Goal: Use online tool/utility: Utilize a website feature to perform a specific function

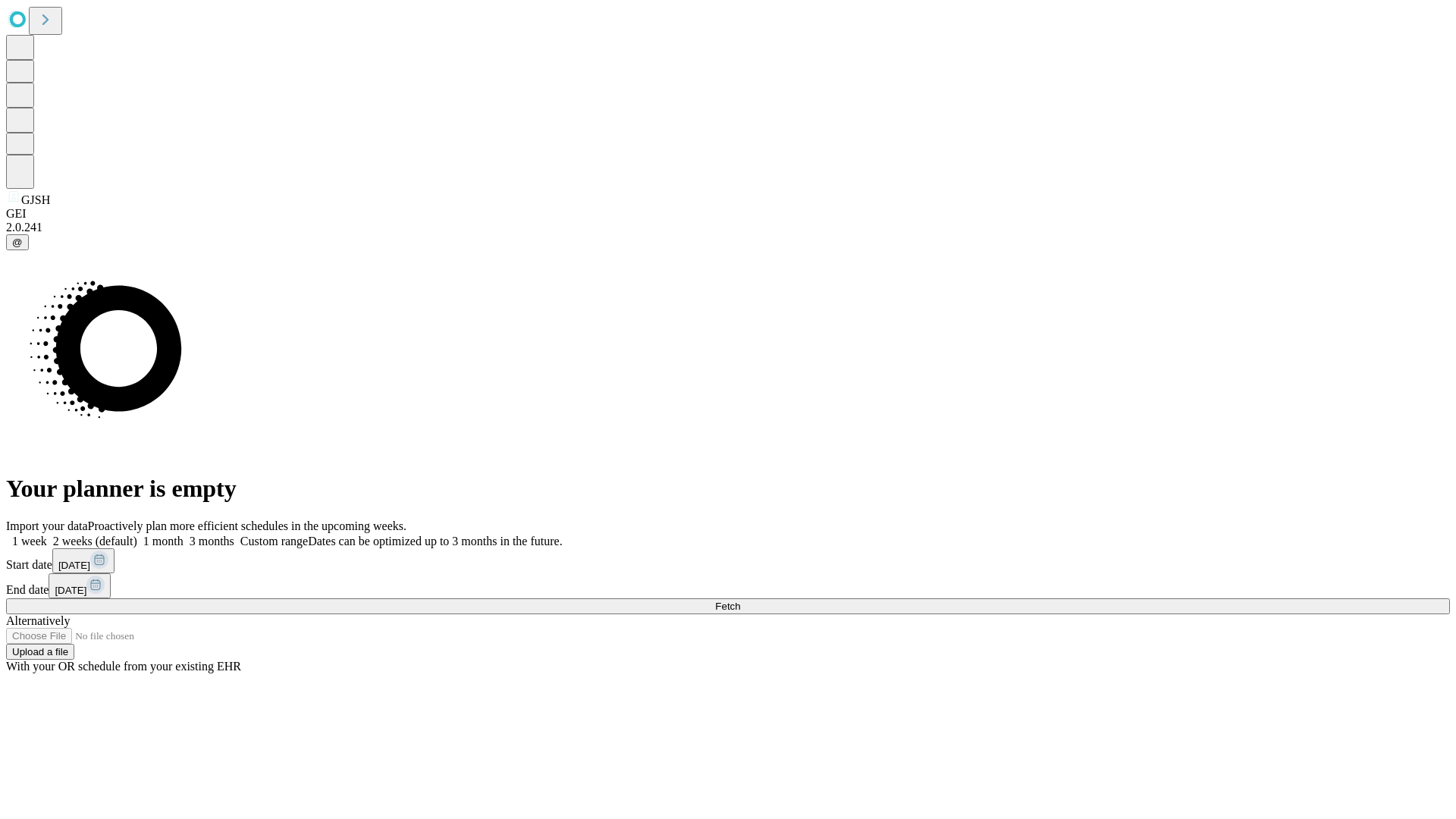
click at [137, 534] on label "2 weeks (default)" at bounding box center [92, 540] width 90 height 13
click at [740, 600] on span "Fetch" at bounding box center [727, 606] width 25 height 11
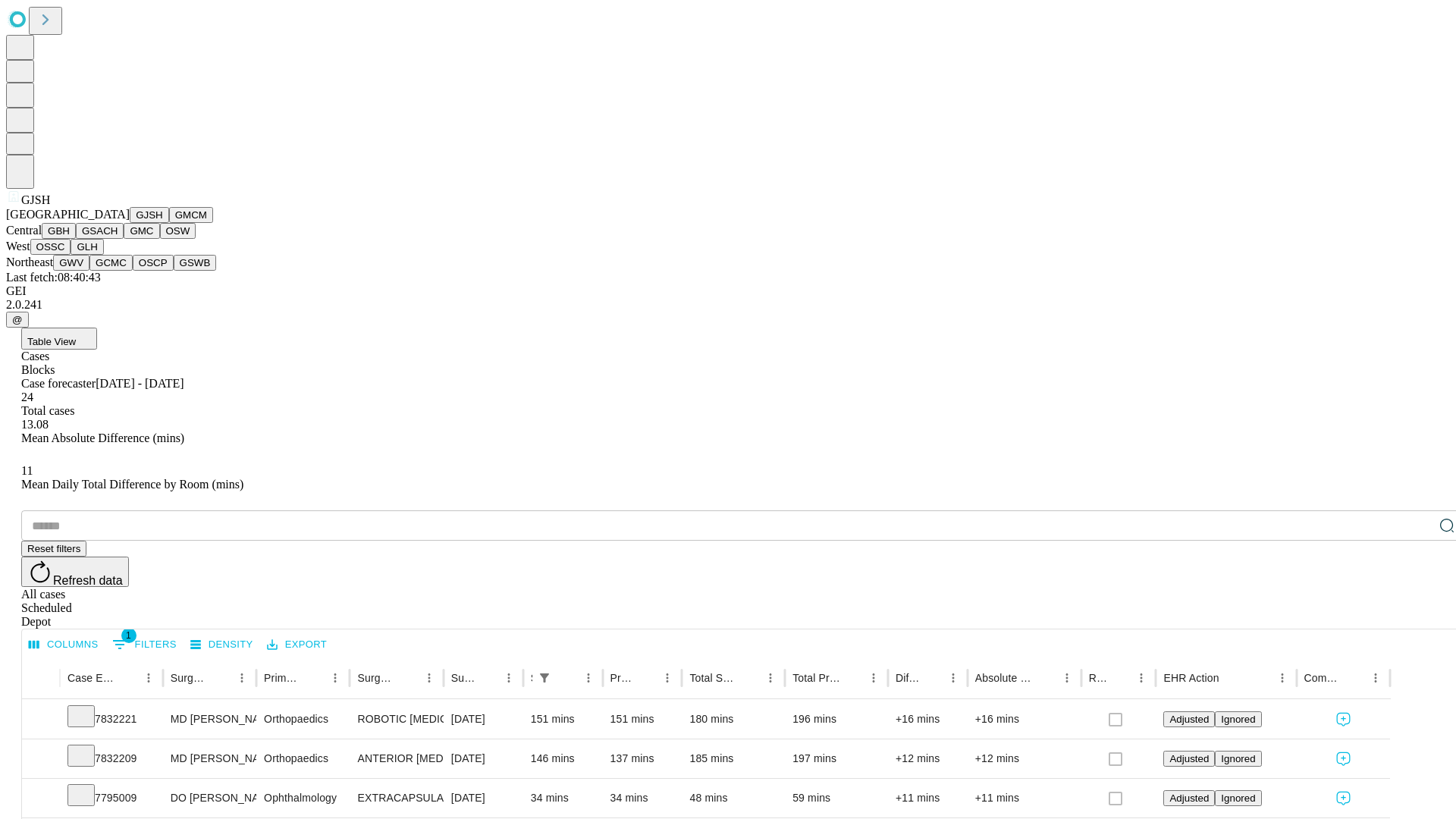
click at [169, 223] on button "GMCM" at bounding box center [191, 215] width 44 height 16
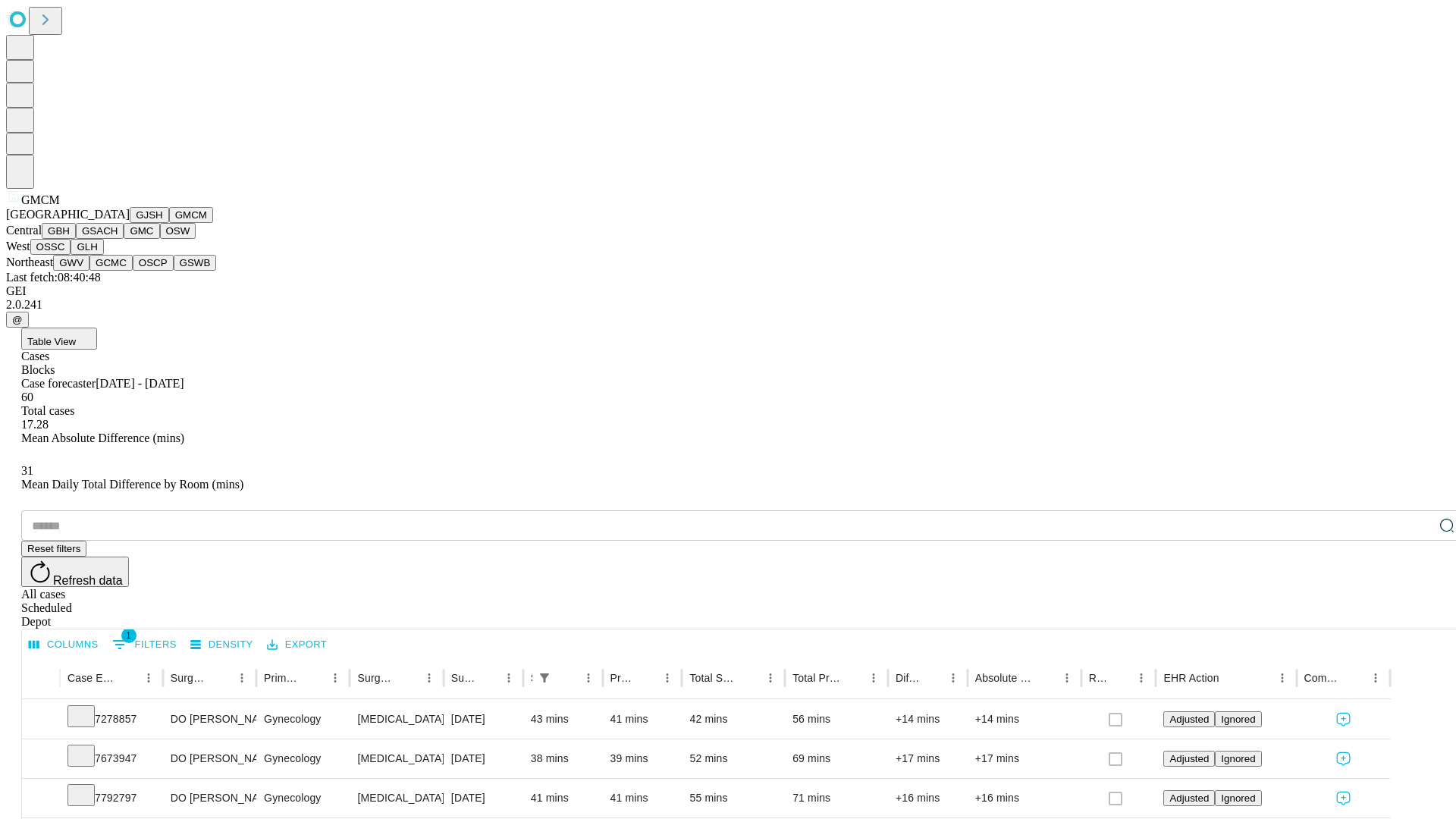
click at [76, 239] on button "GBH" at bounding box center [58, 231] width 34 height 16
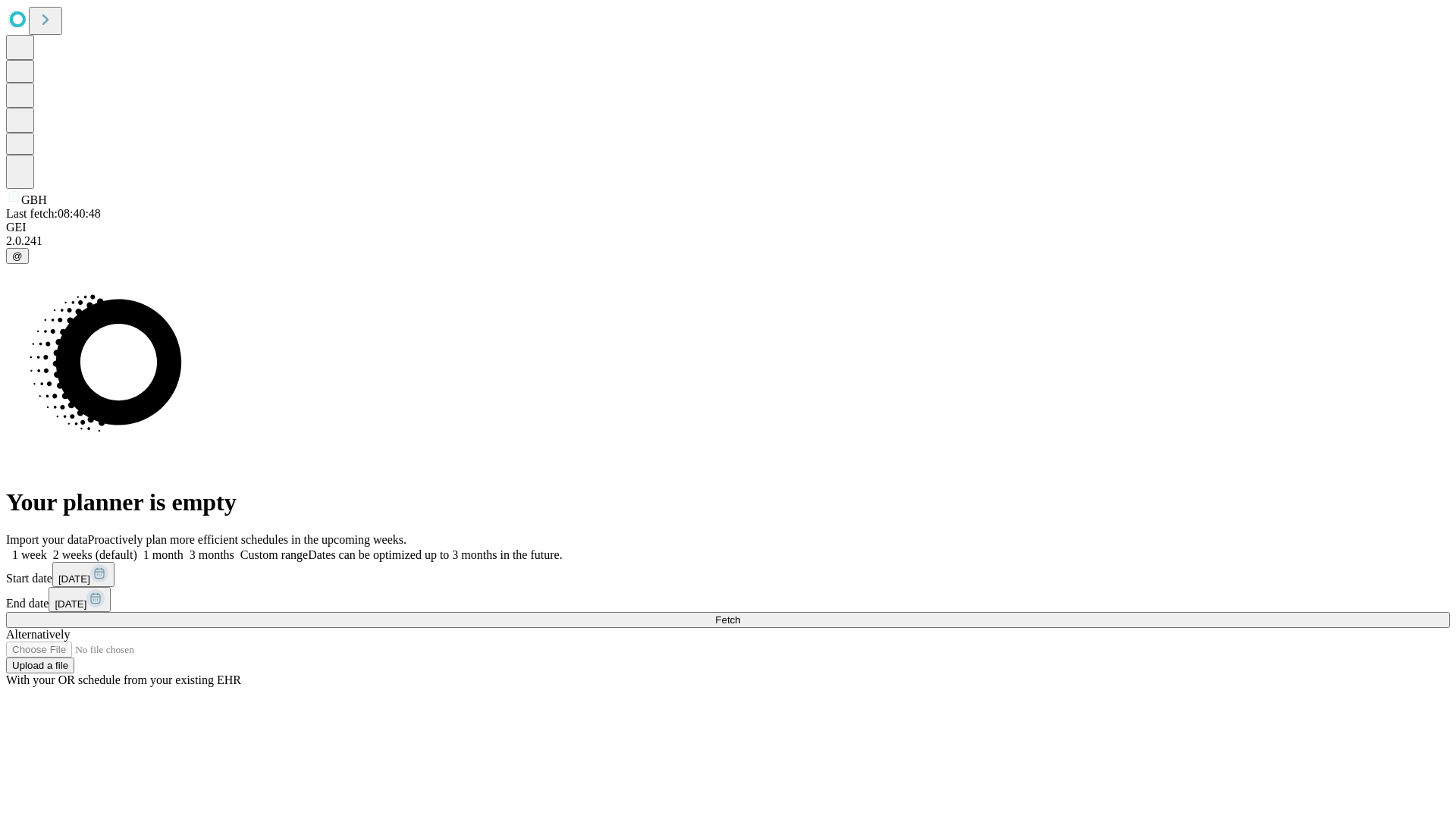
click at [137, 548] on label "2 weeks (default)" at bounding box center [92, 554] width 90 height 13
click at [740, 614] on span "Fetch" at bounding box center [727, 619] width 25 height 11
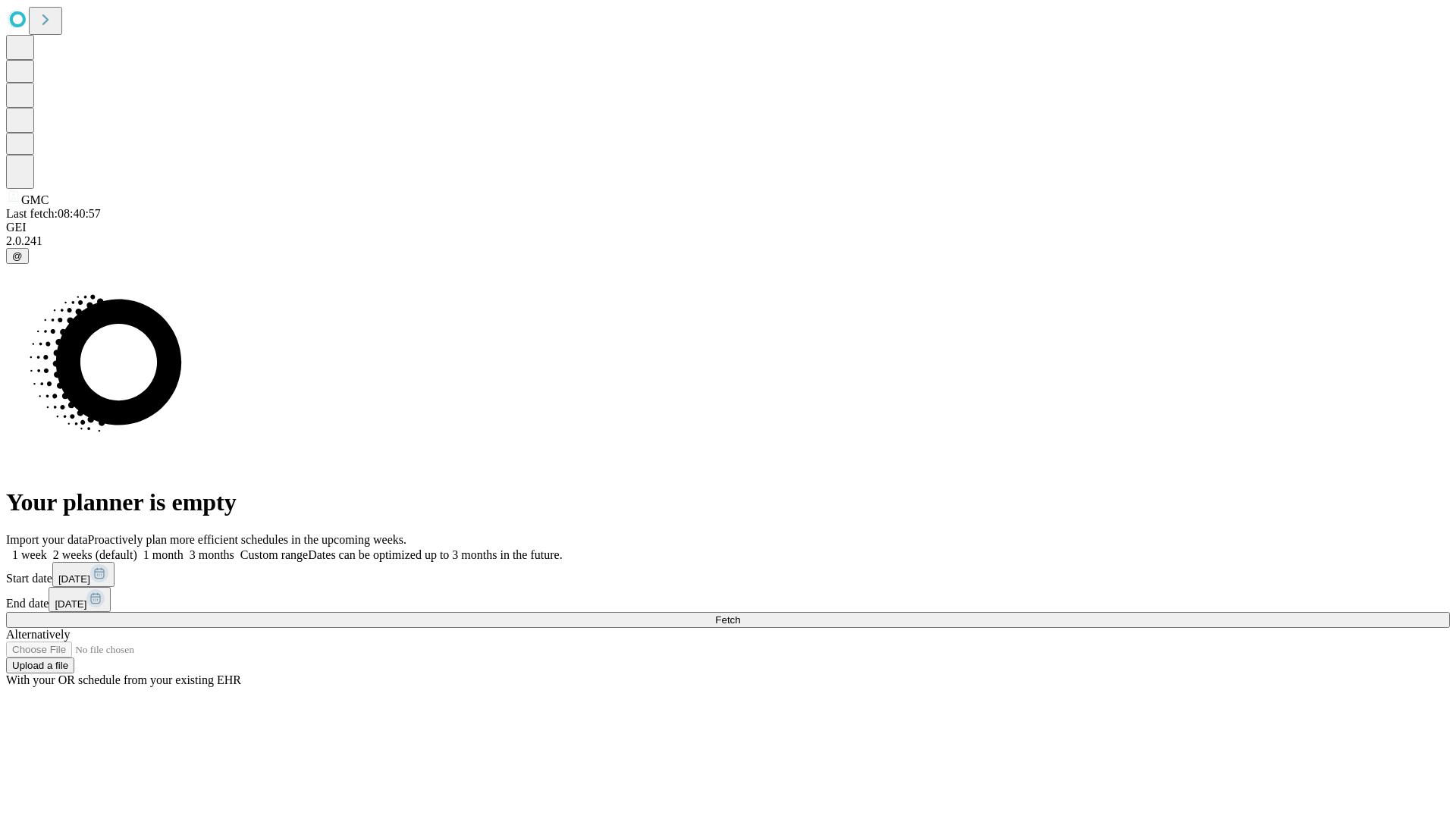
click at [137, 548] on label "2 weeks (default)" at bounding box center [92, 554] width 90 height 13
click at [740, 614] on span "Fetch" at bounding box center [727, 619] width 25 height 11
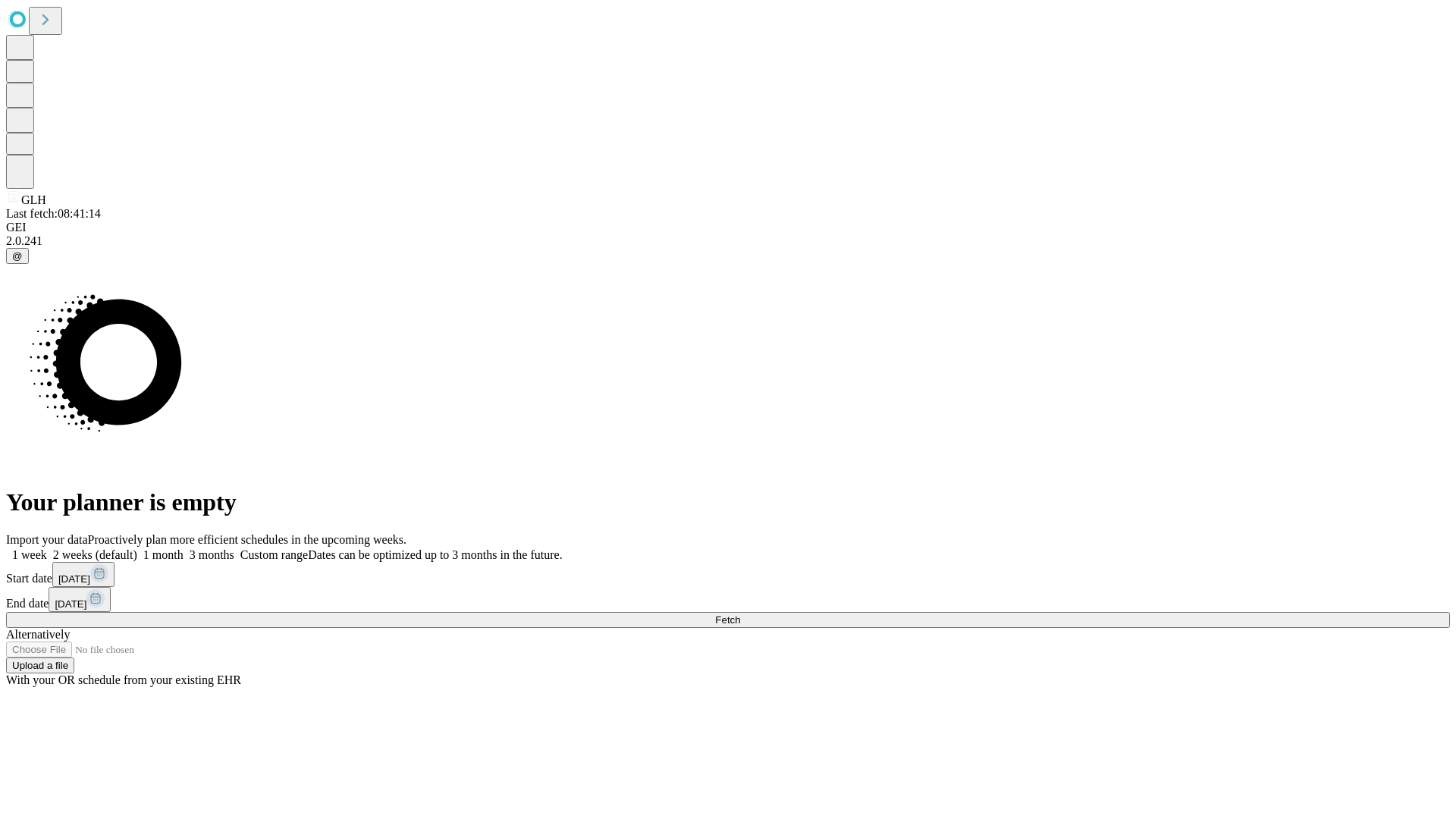
click at [137, 548] on label "2 weeks (default)" at bounding box center [92, 554] width 90 height 13
click at [740, 614] on span "Fetch" at bounding box center [727, 619] width 25 height 11
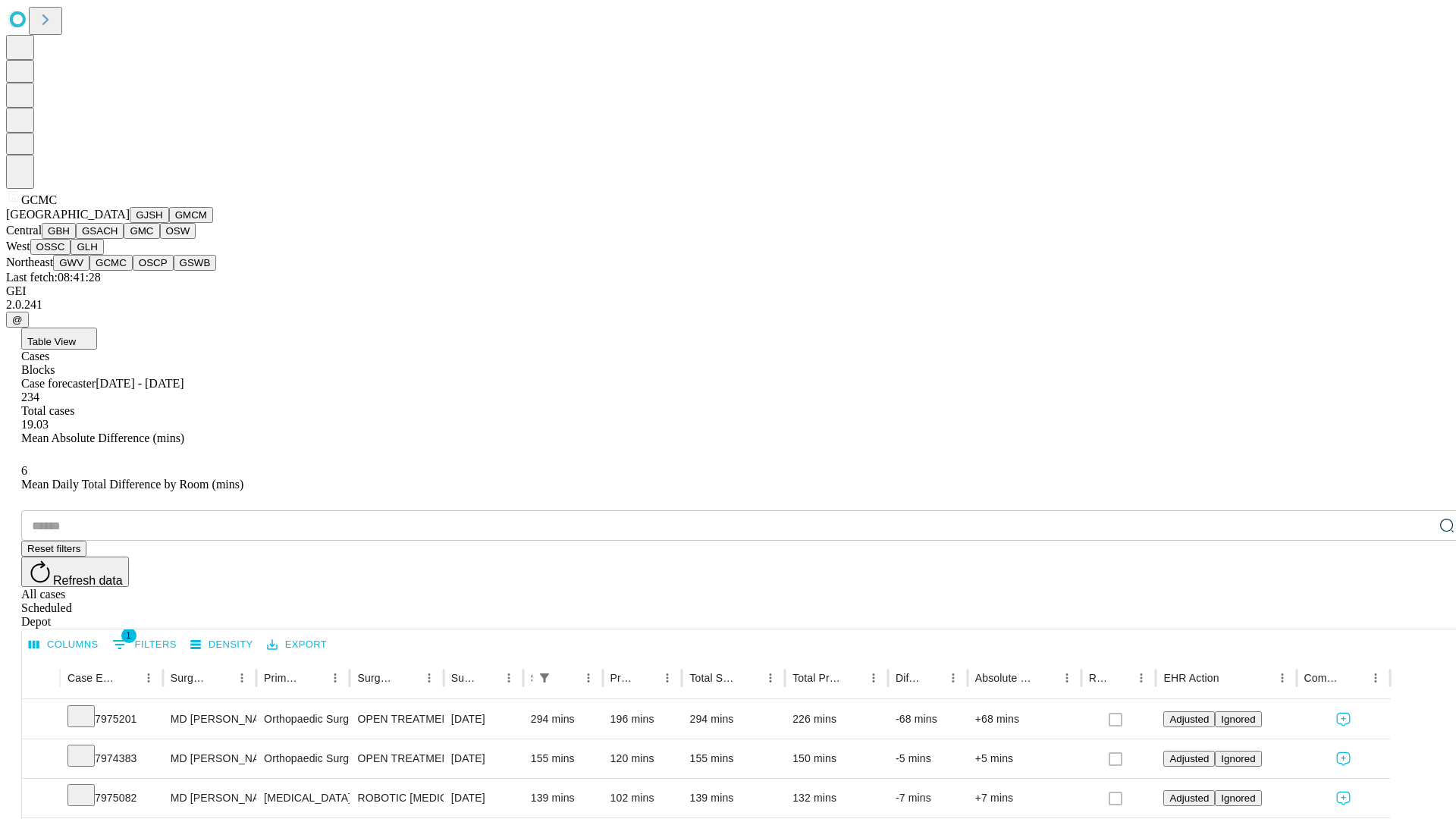
click at [133, 271] on button "OSCP" at bounding box center [153, 263] width 41 height 16
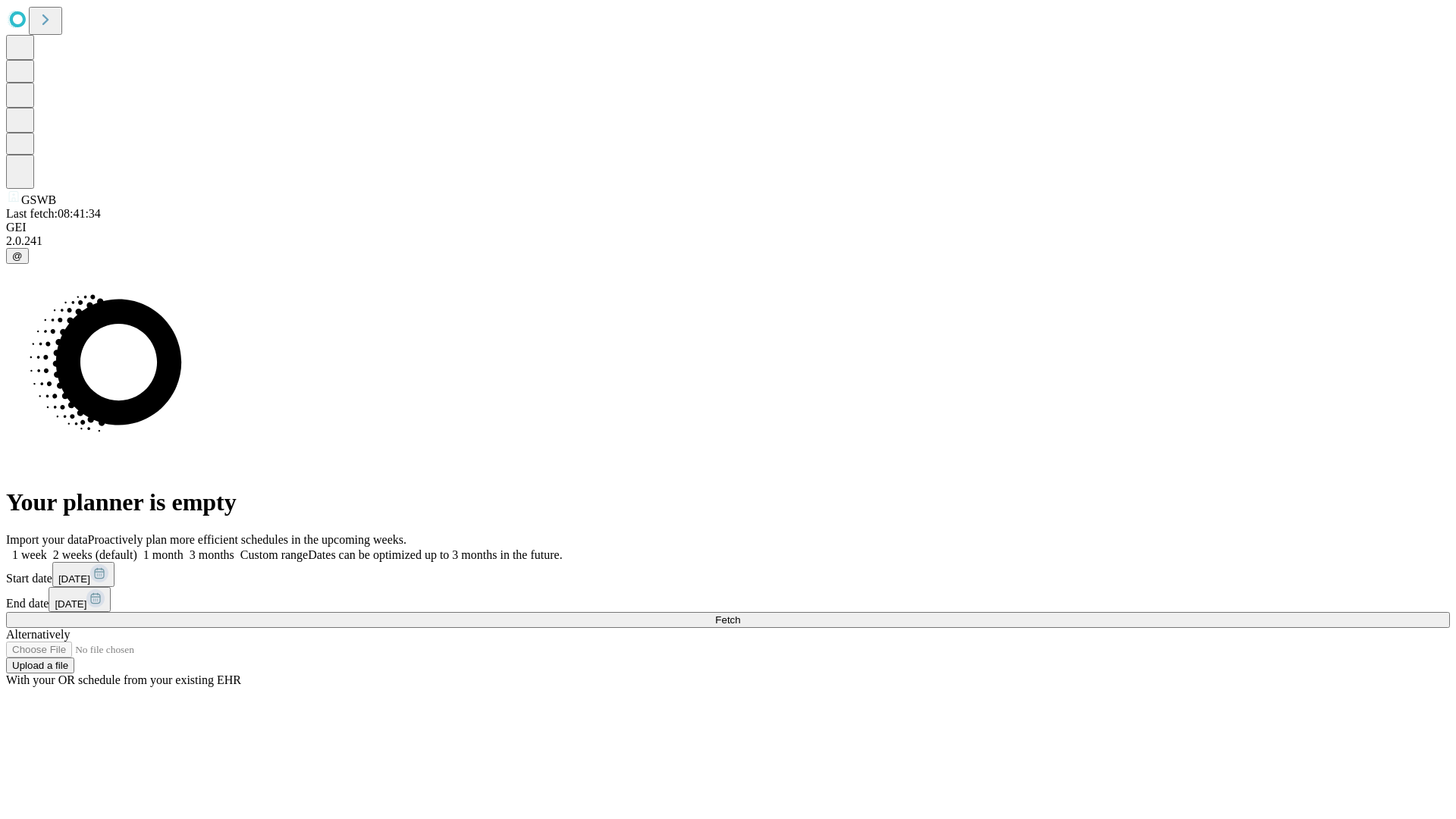
click at [137, 548] on label "2 weeks (default)" at bounding box center [92, 554] width 90 height 13
click at [740, 614] on span "Fetch" at bounding box center [727, 619] width 25 height 11
